Goal: Transaction & Acquisition: Book appointment/travel/reservation

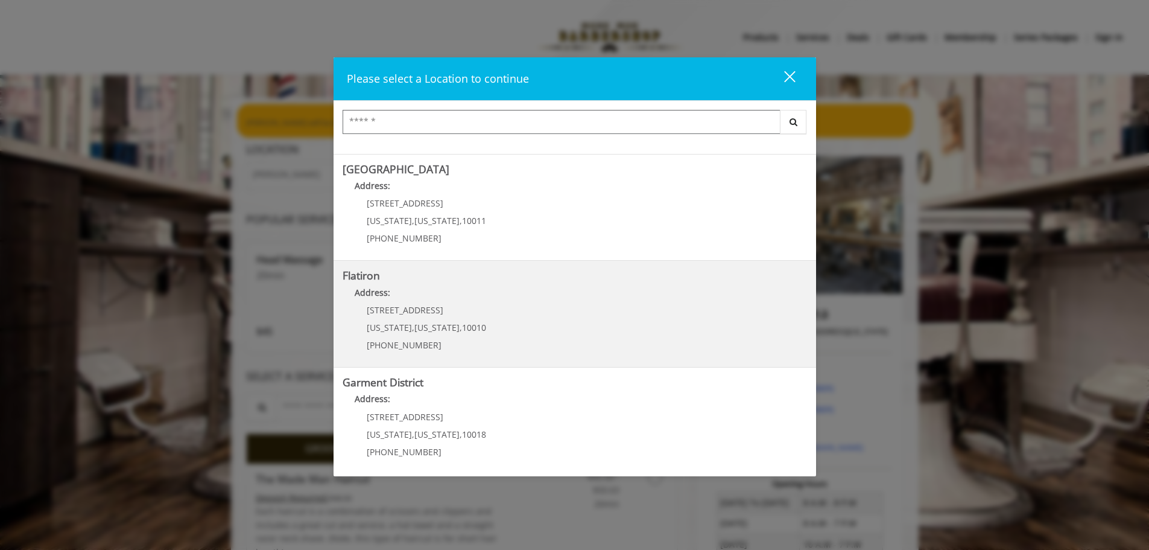
scroll to position [203, 0]
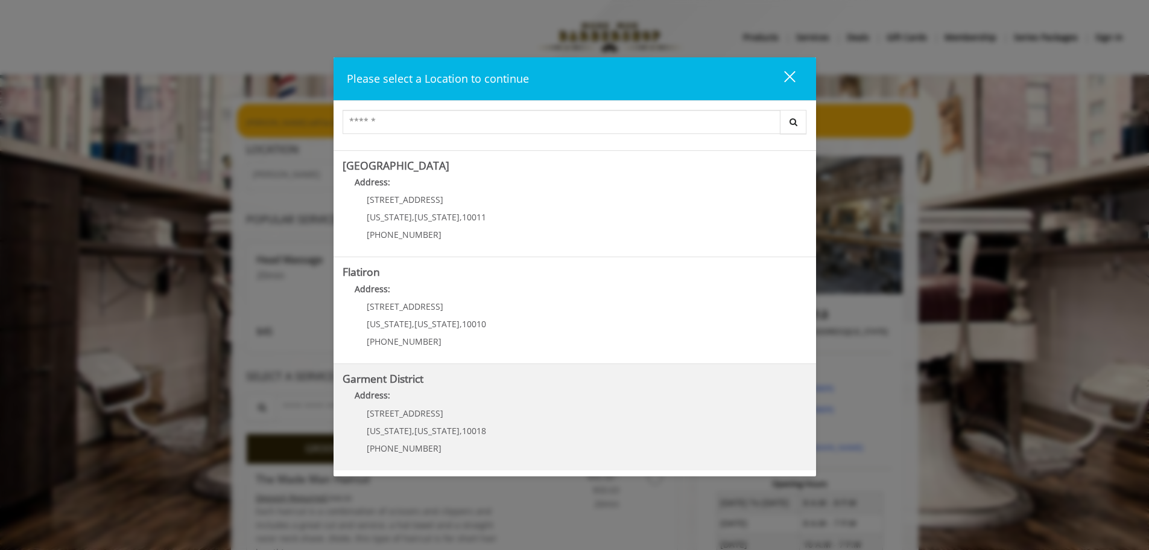
click at [492, 372] on div "Garment District Address: 1400 Broadway New York , New York , 10018 (212) 997-4…" at bounding box center [575, 417] width 483 height 107
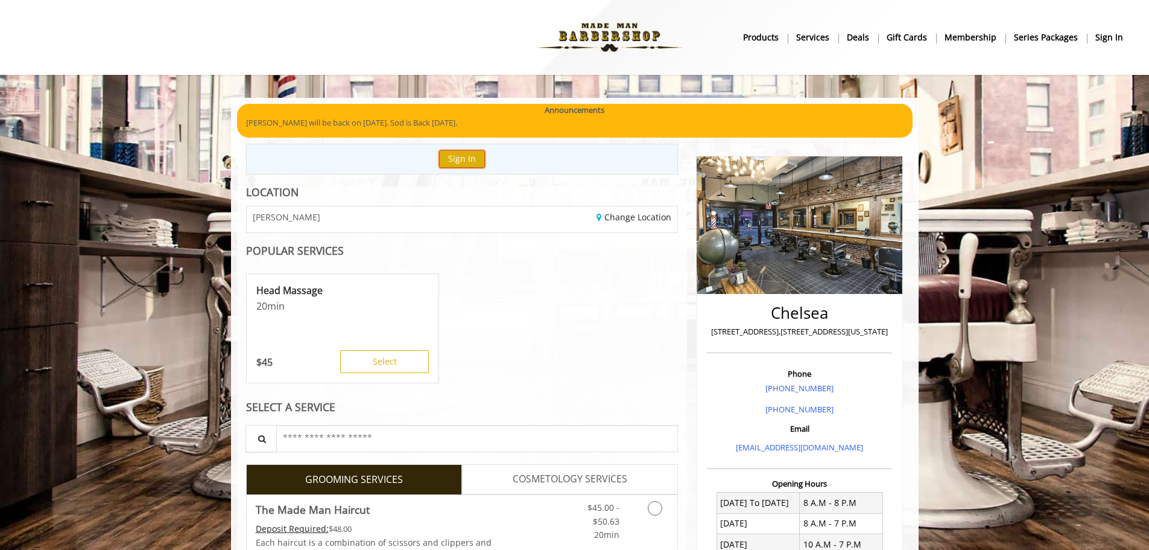
click at [470, 163] on button "Sign In" at bounding box center [462, 158] width 46 height 17
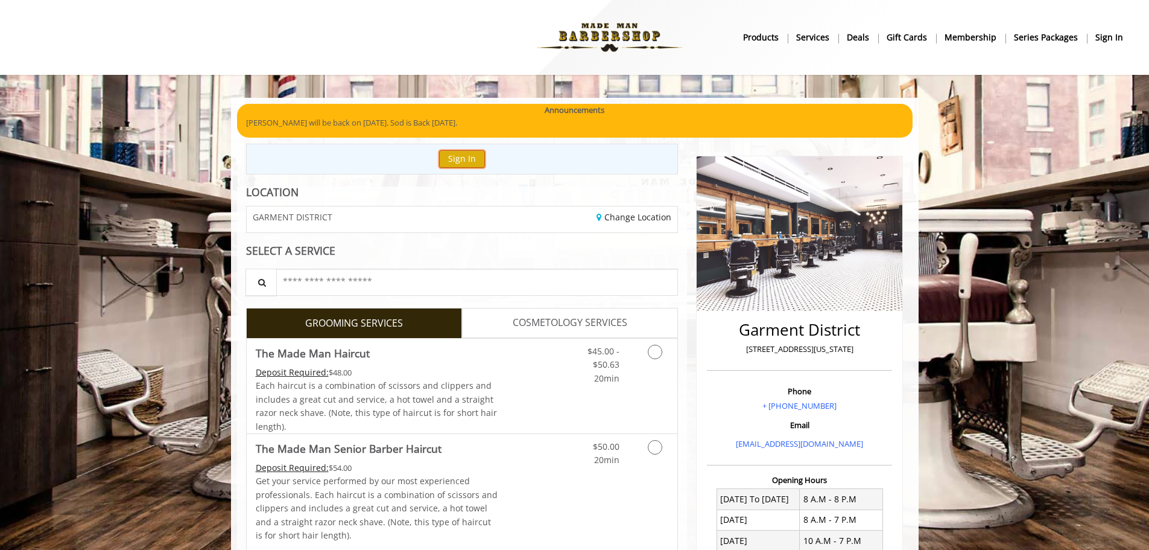
click at [472, 162] on button "Sign In" at bounding box center [462, 158] width 46 height 17
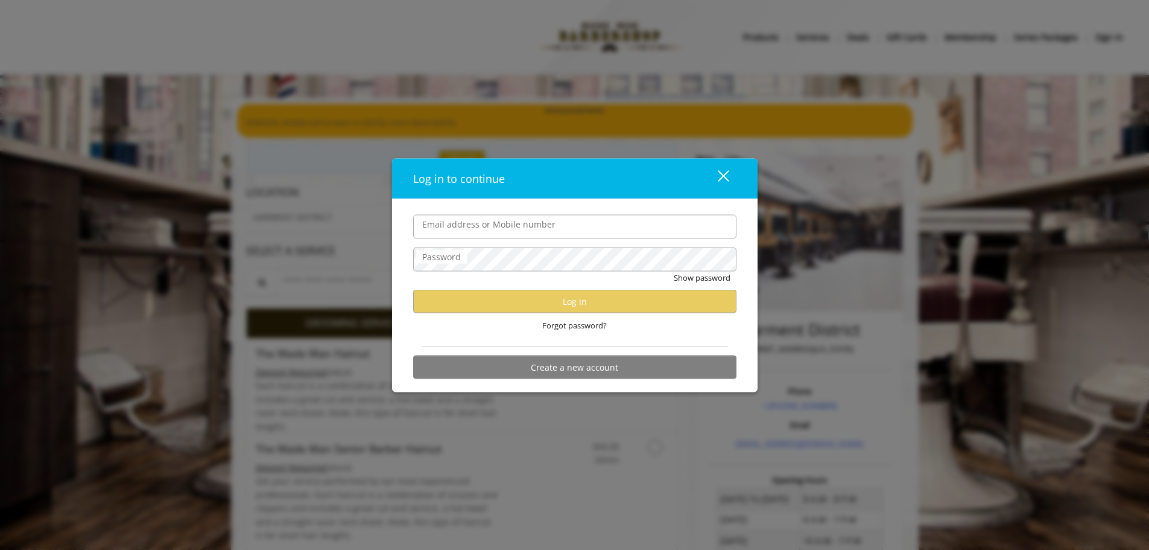
click at [503, 229] on input "Email address or Mobile number" at bounding box center [574, 226] width 323 height 24
type input "**********"
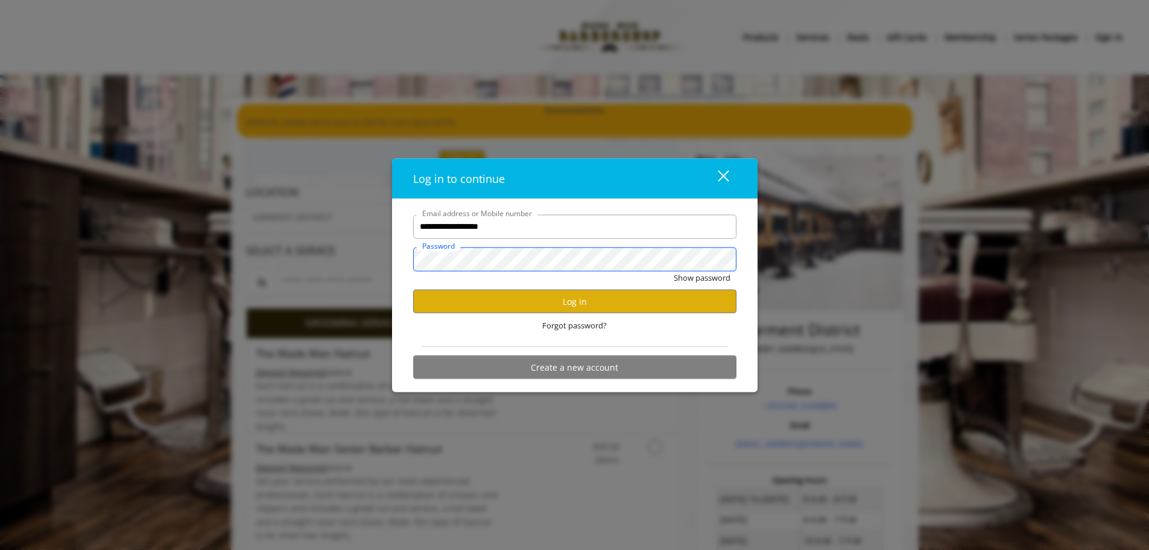
click at [674, 271] on button "Show password" at bounding box center [702, 277] width 57 height 13
click at [677, 271] on button "Hide password" at bounding box center [704, 277] width 54 height 13
click at [507, 306] on button "Log in" at bounding box center [574, 302] width 323 height 24
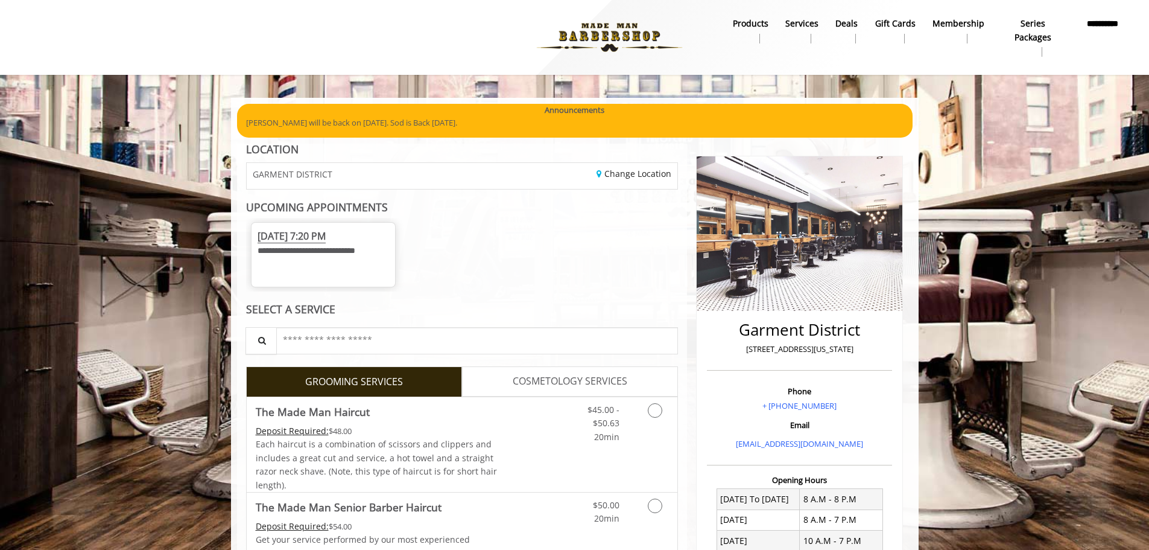
click at [329, 266] on div "**********" at bounding box center [324, 247] width 132 height 37
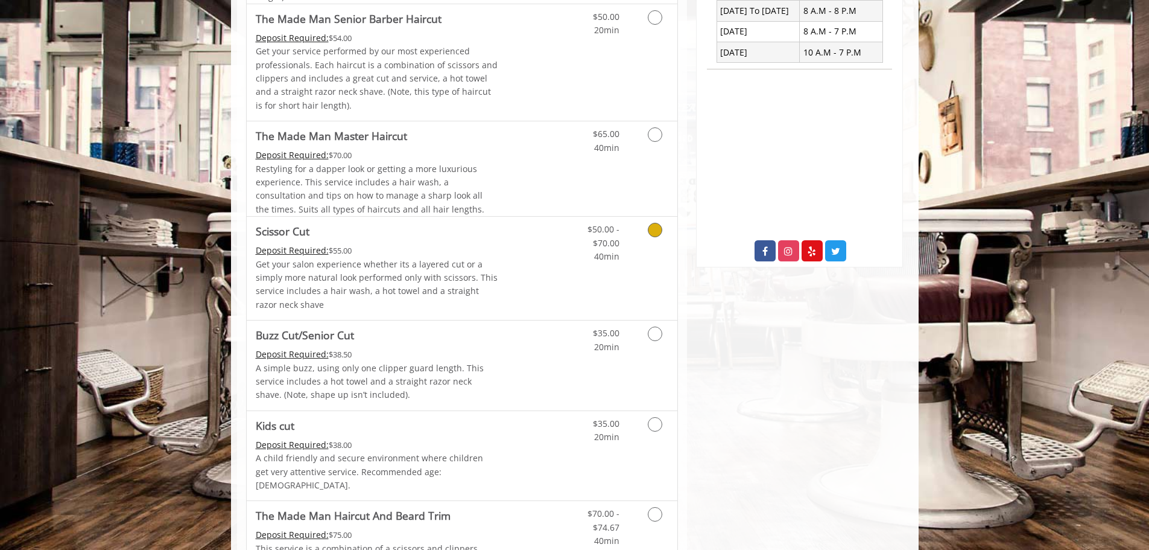
scroll to position [302, 0]
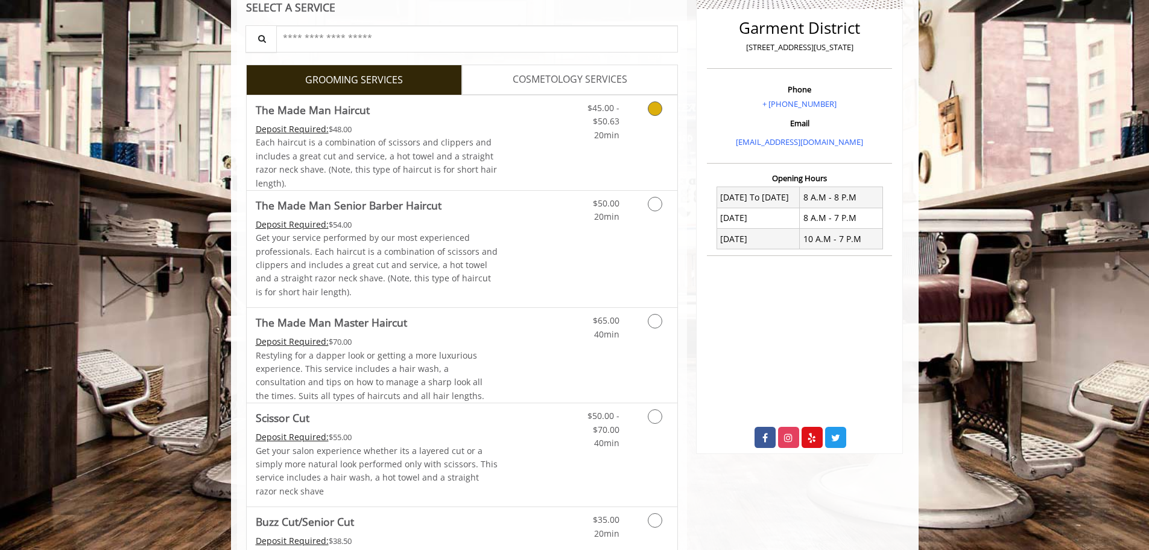
click at [494, 153] on div "Each haircut is a combination of scissors and clippers and includes a great cut…" at bounding box center [377, 163] width 243 height 54
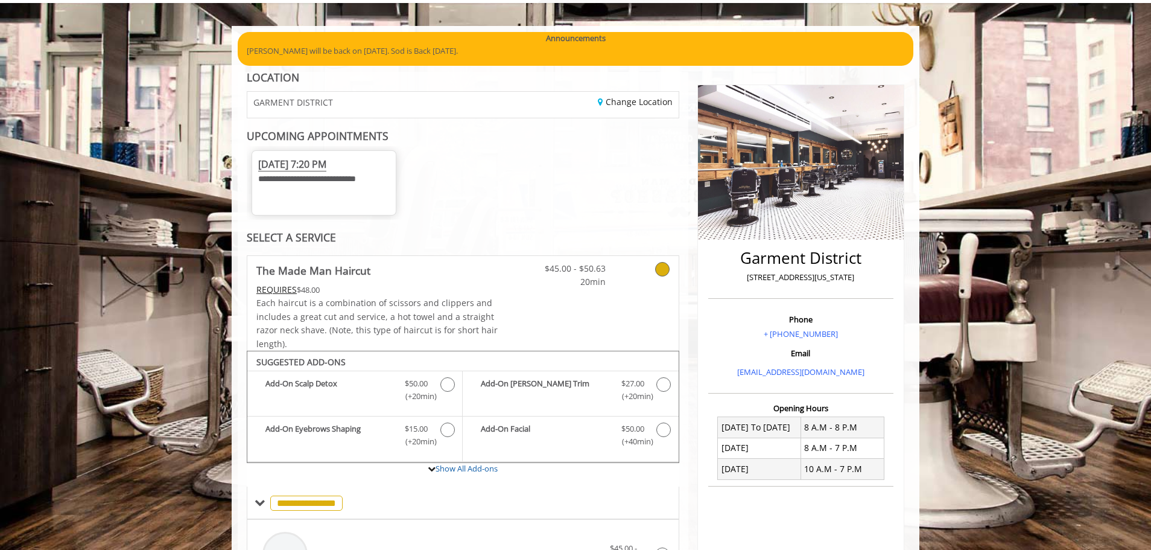
scroll to position [436, 0]
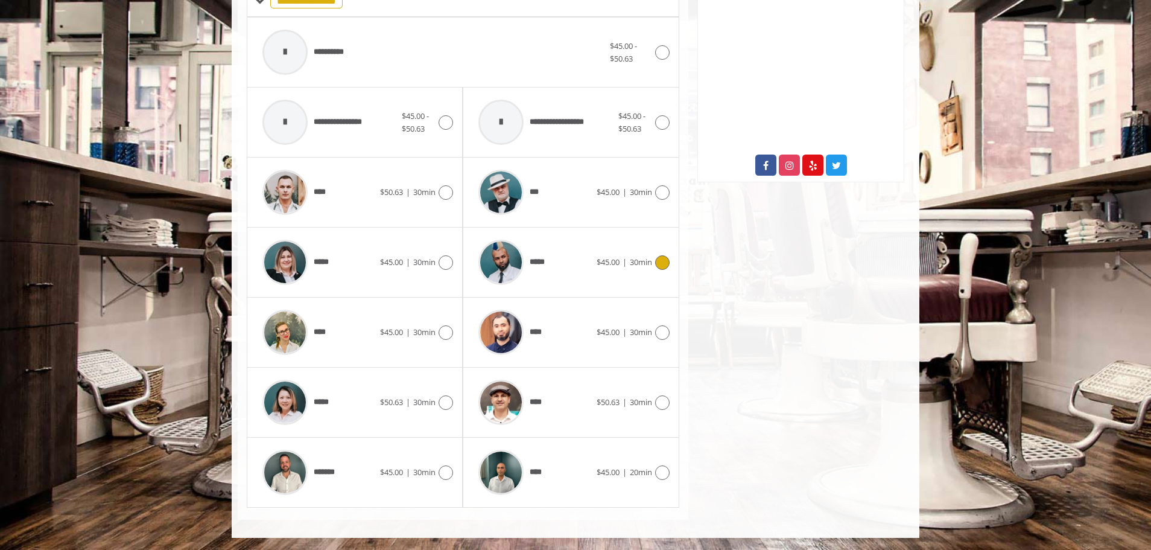
click at [544, 259] on span "*****" at bounding box center [541, 262] width 22 height 13
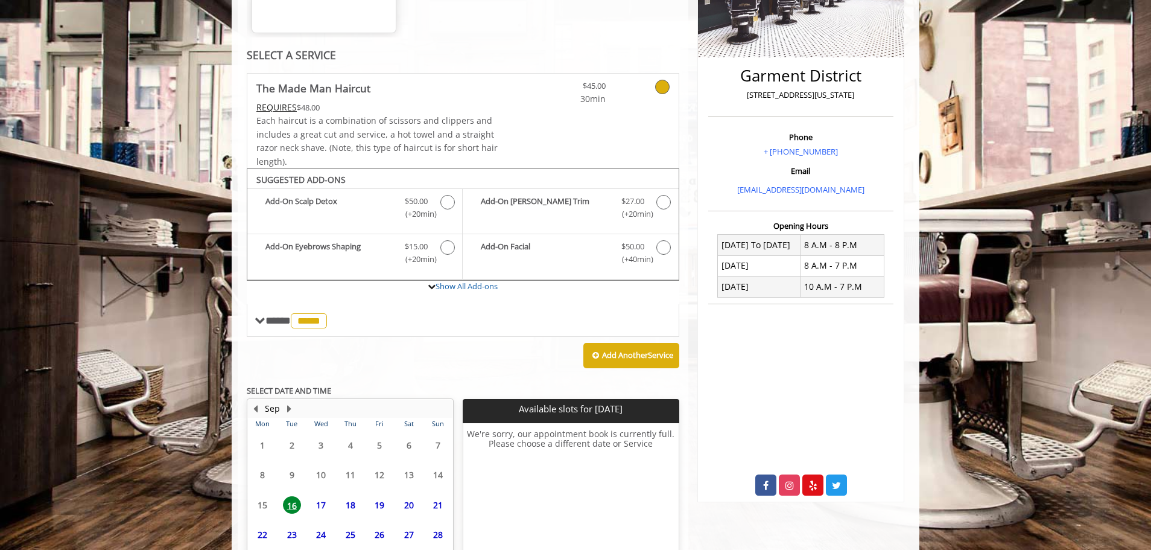
scroll to position [364, 0]
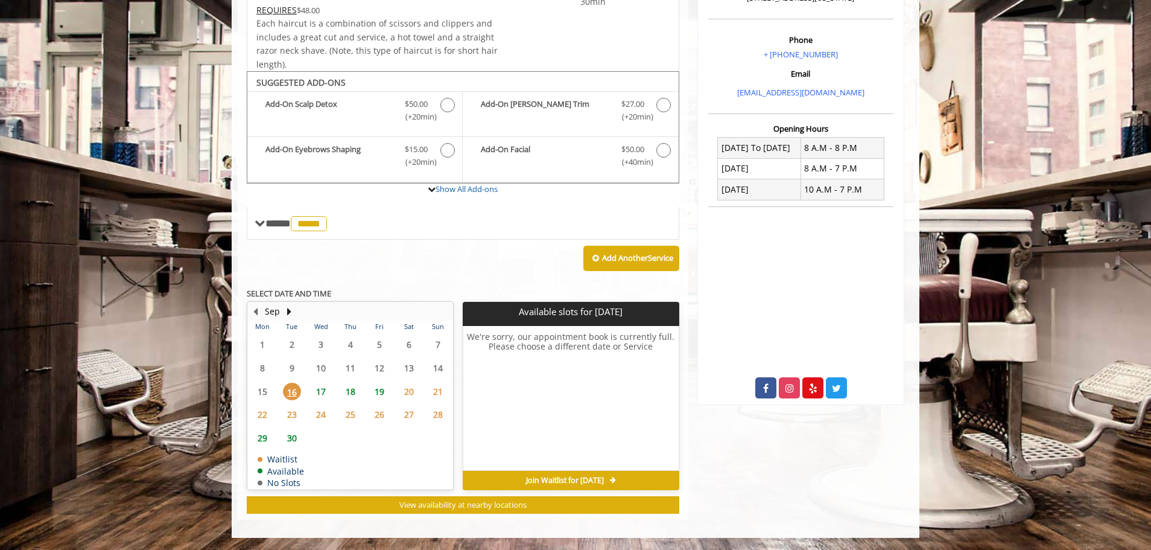
click at [317, 392] on span "17" at bounding box center [321, 391] width 18 height 17
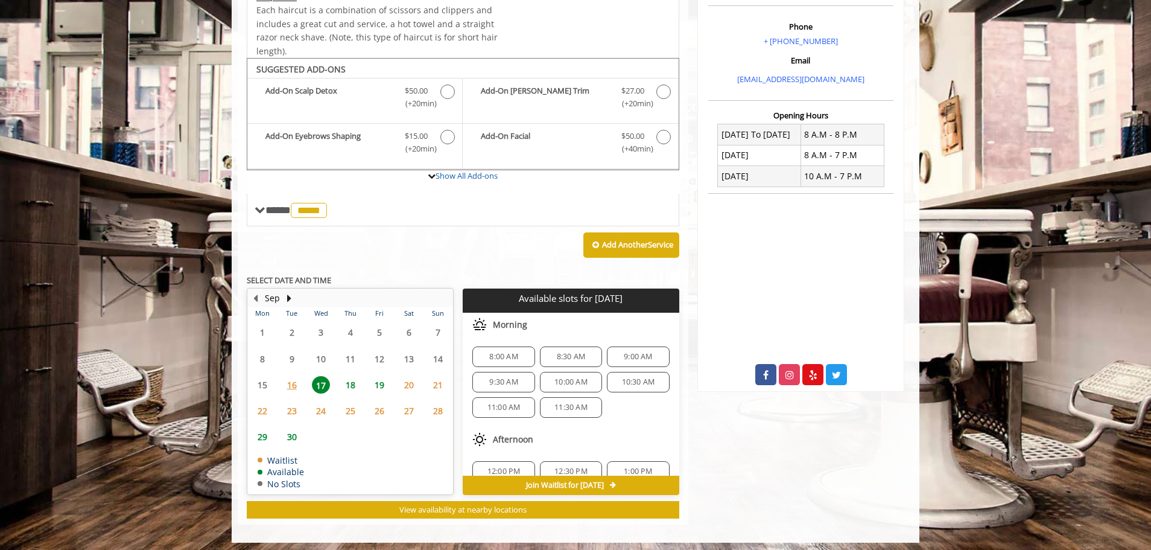
scroll to position [383, 0]
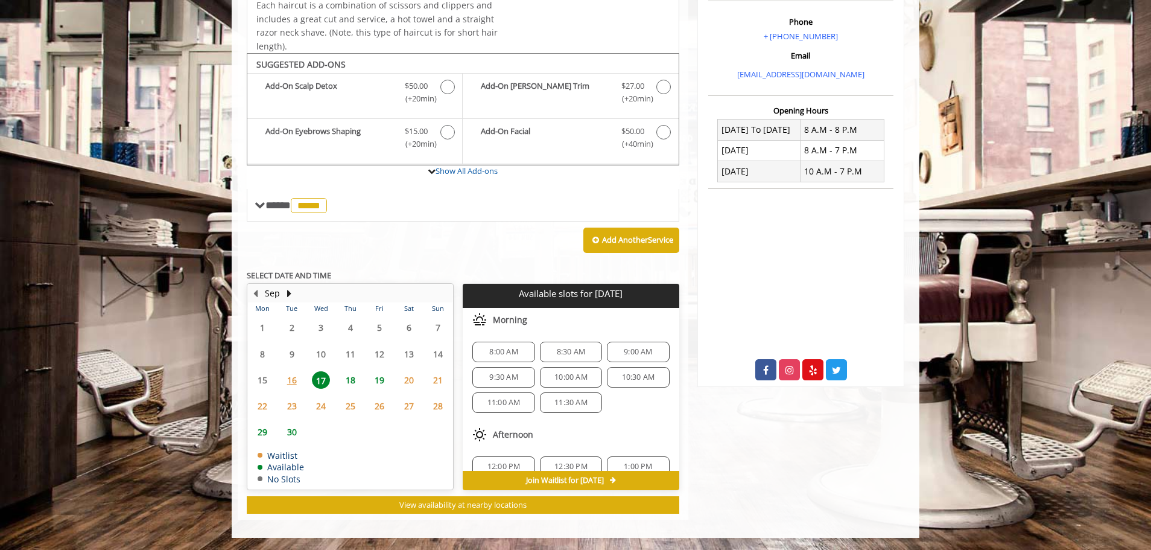
click at [287, 381] on span "16" at bounding box center [292, 379] width 18 height 17
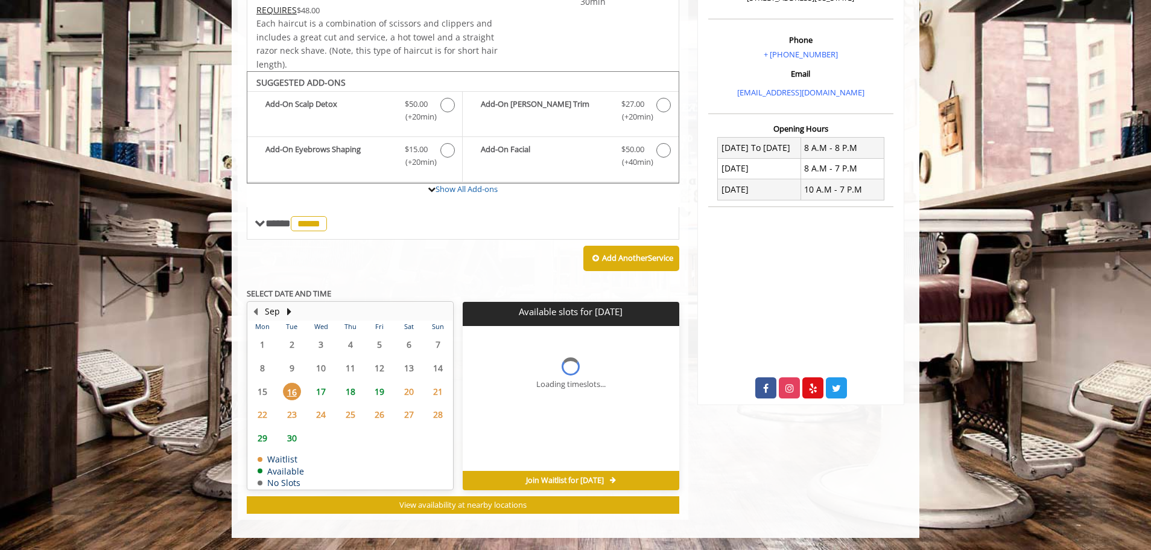
scroll to position [364, 0]
